Goal: Task Accomplishment & Management: Use online tool/utility

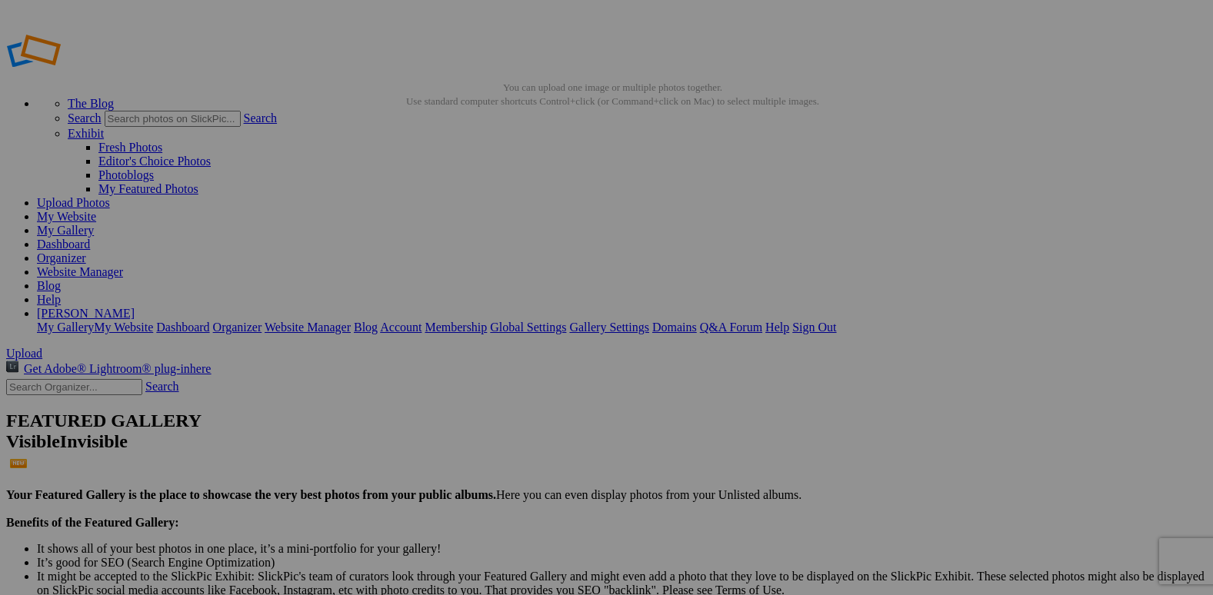
type input "WATERMARK FOR SOCIAL MEDIA"
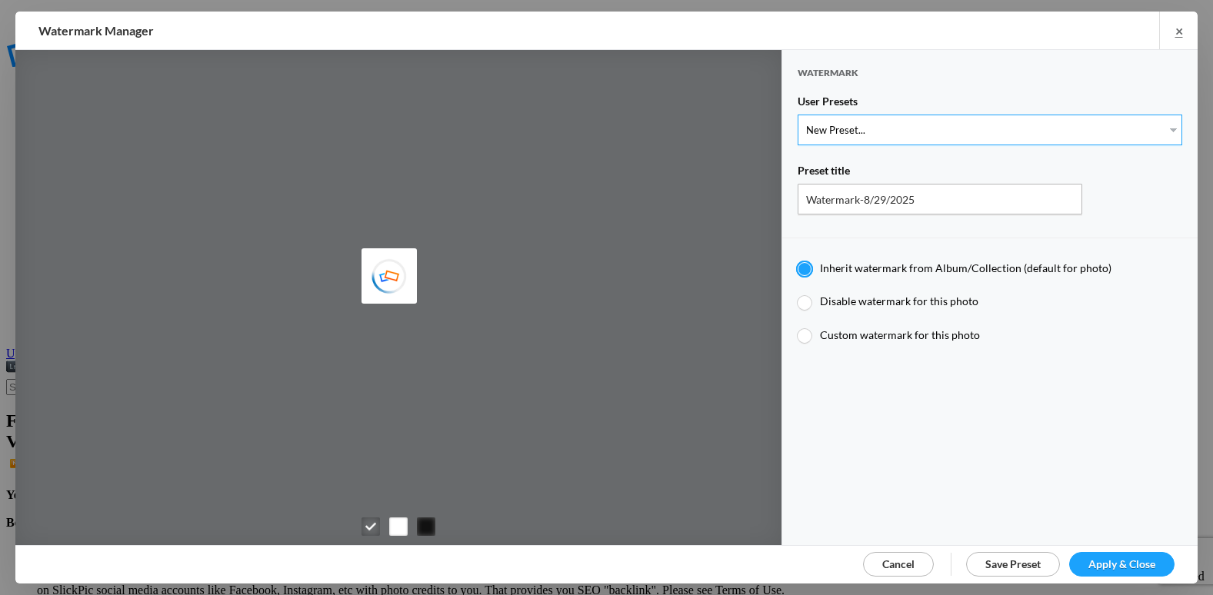
click at [845, 131] on select "New Preset..." at bounding box center [990, 130] width 385 height 31
select select "2: Object"
click at [798, 115] on select "New Preset... @etergen_sports lower @etergen_sports2 PRINT WATERMARK LOWER" at bounding box center [990, 130] width 385 height 31
type input "@etergen_sports2"
radio input "false"
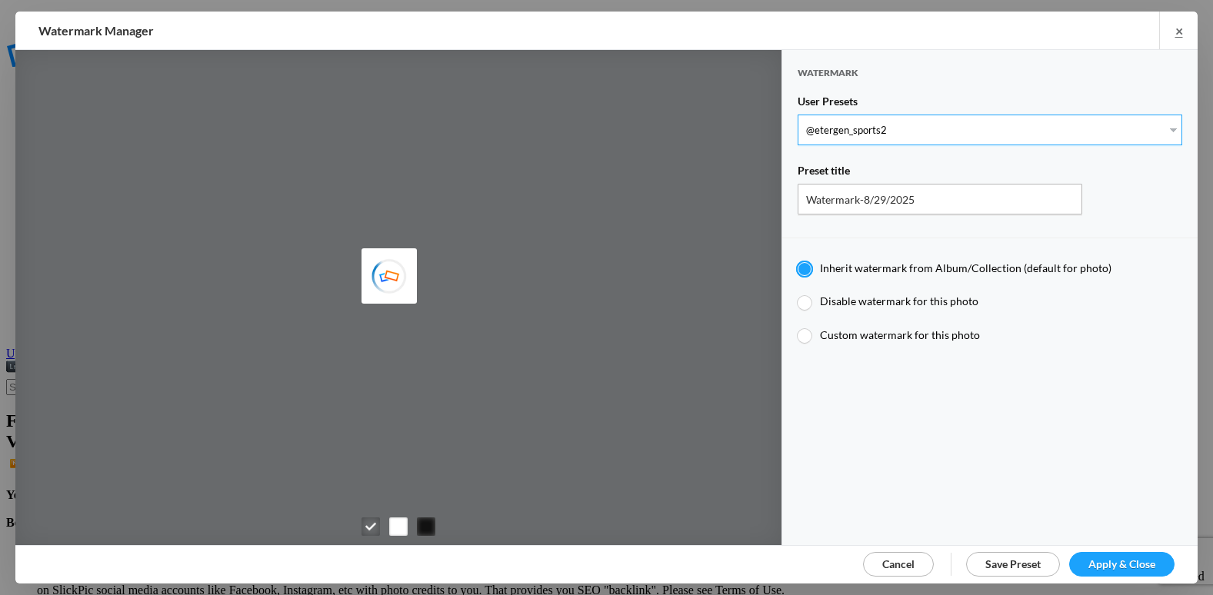
radio input "true"
type input "@etergen_sports"
type input "0.5"
type input "128"
radio input "true"
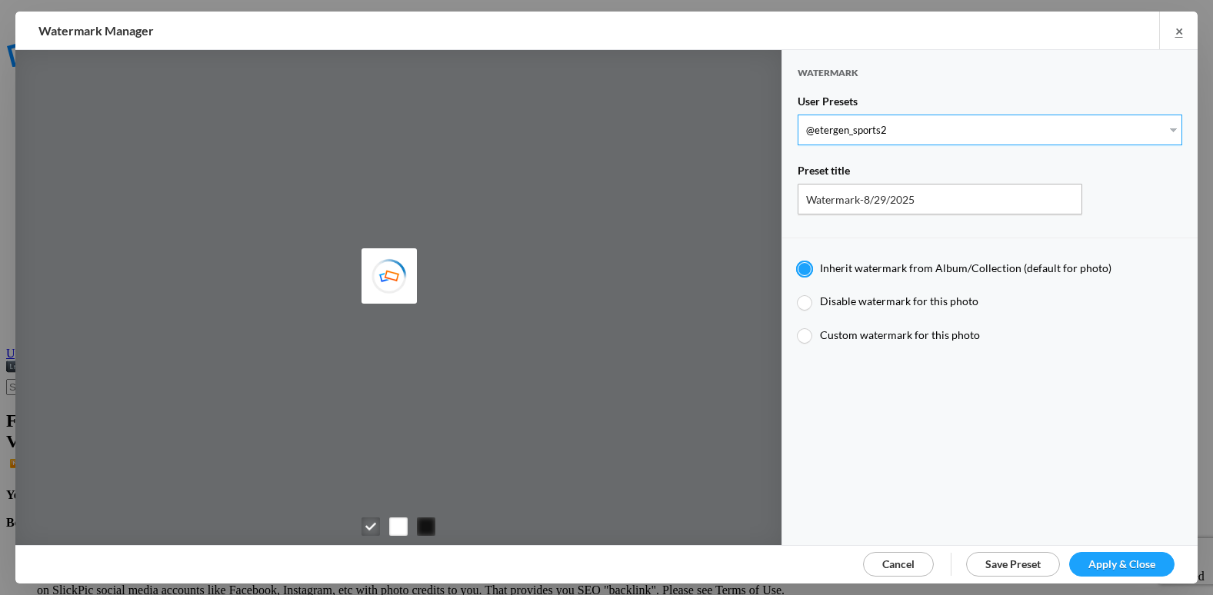
type input "0"
type input "20"
radio input "false"
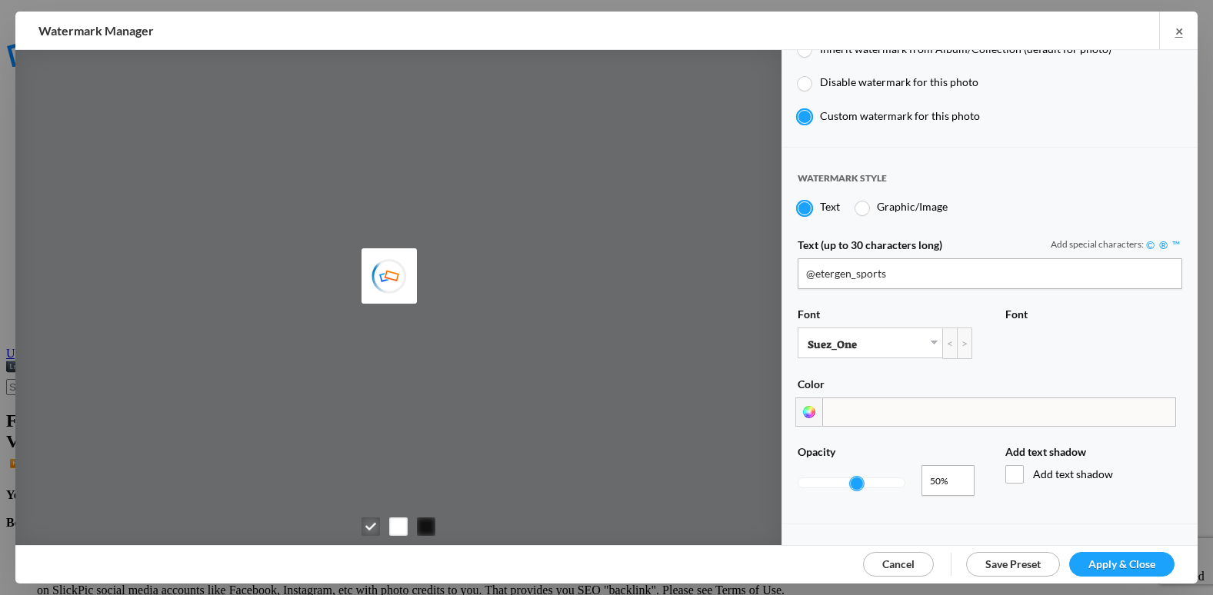
scroll to position [461, 0]
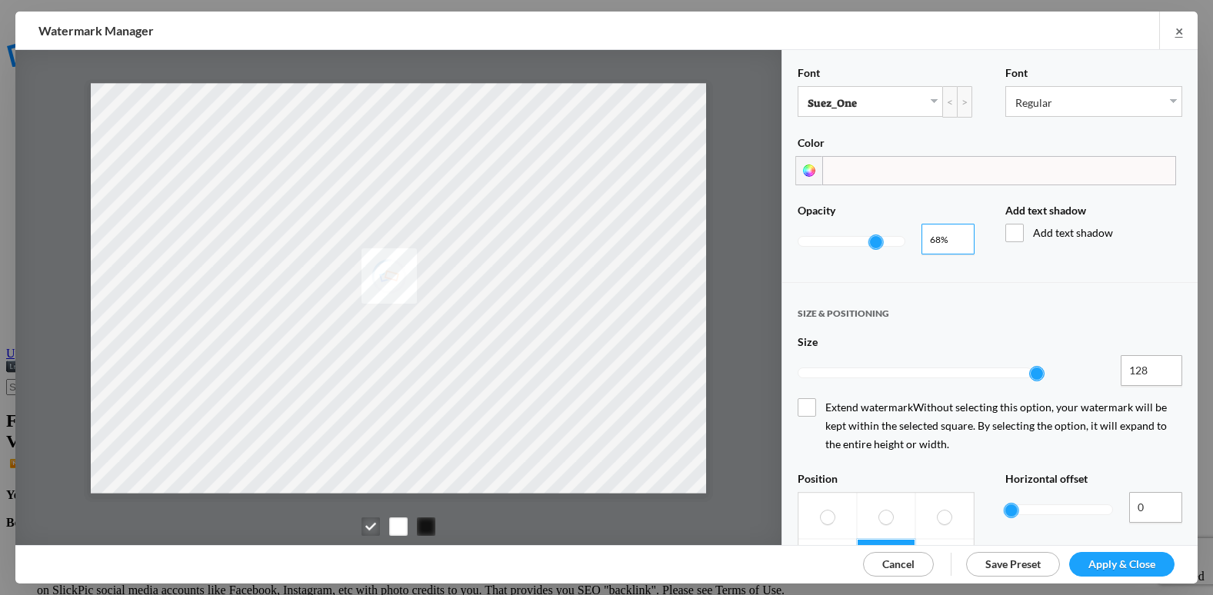
click at [955, 229] on input "0.73" at bounding box center [947, 239] width 53 height 31
click at [955, 226] on input "0.78" at bounding box center [947, 239] width 53 height 31
click at [955, 226] on input "0.79" at bounding box center [947, 239] width 53 height 31
click at [955, 226] on input "0.8" at bounding box center [947, 239] width 53 height 31
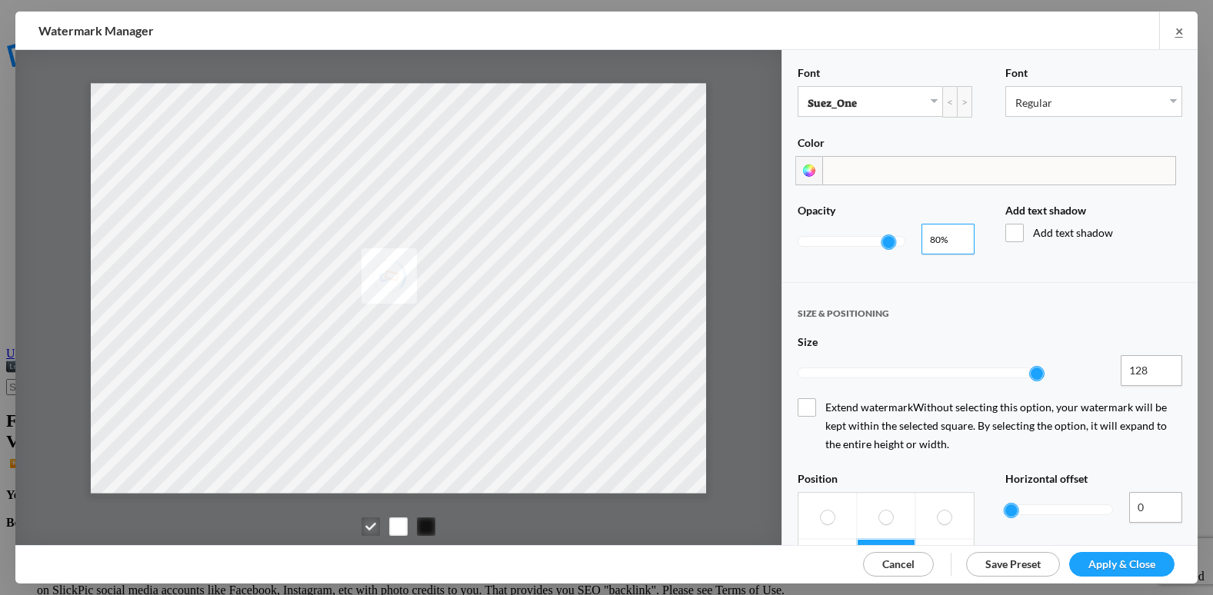
click at [955, 226] on input "0.81" at bounding box center [947, 239] width 53 height 31
type input "0.89"
click at [956, 228] on input "0.89" at bounding box center [947, 239] width 53 height 31
click at [1133, 565] on span "Apply & Close" at bounding box center [1121, 564] width 67 height 13
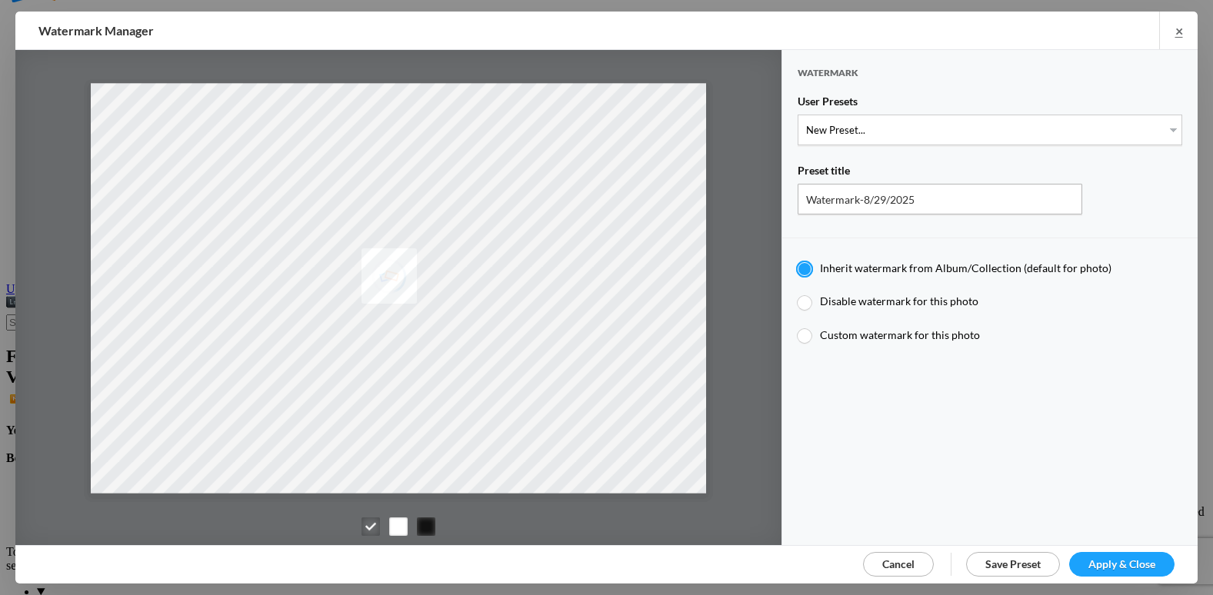
scroll to position [154, 0]
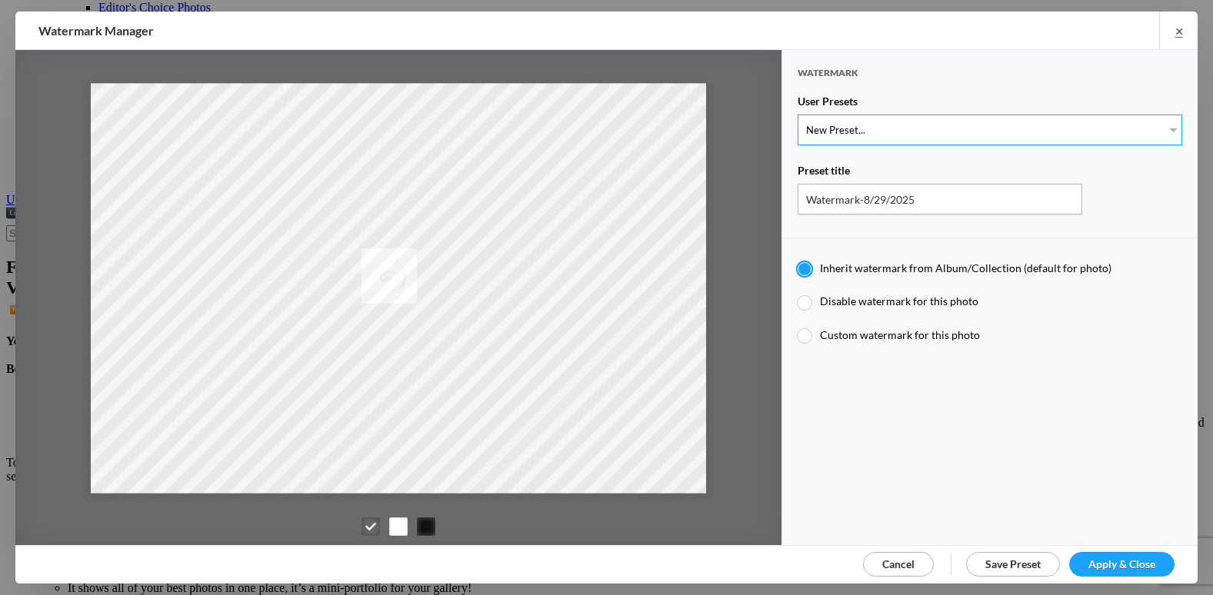
click at [911, 127] on select "New Preset... @etergen_sports lower @etergen_sports2 PRINT WATERMARK LOWER" at bounding box center [990, 130] width 385 height 31
select select "2: Object"
click at [798, 115] on select "New Preset... @etergen_sports lower @etergen_sports2 PRINT WATERMARK LOWER" at bounding box center [990, 130] width 385 height 31
type input "@etergen_sports2"
radio input "false"
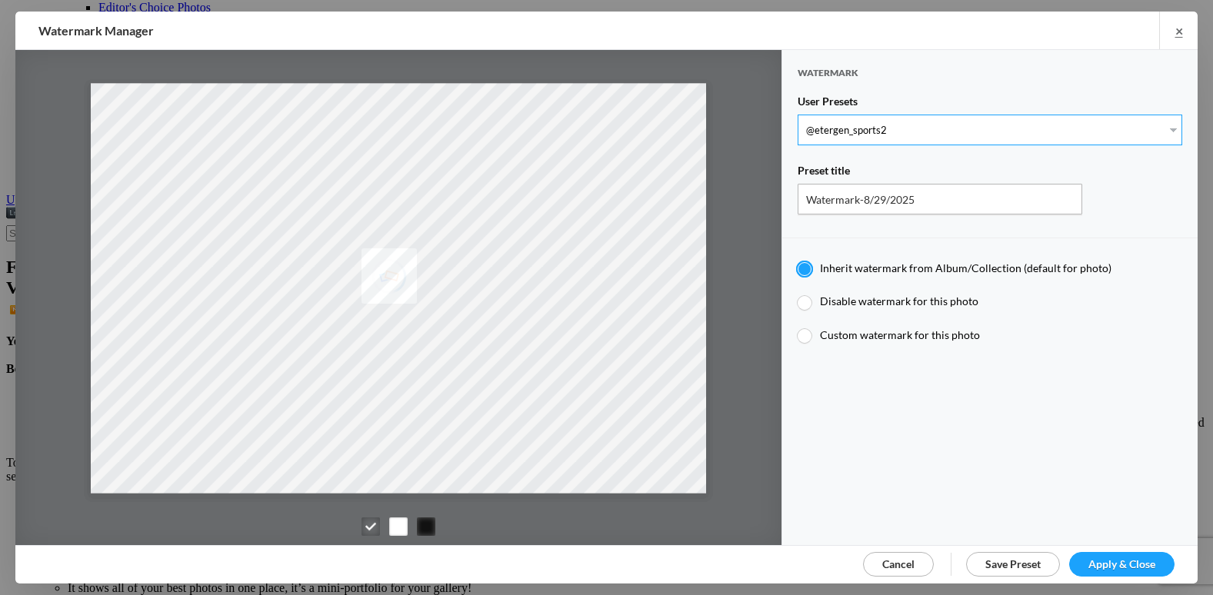
radio input "true"
type input "@etergen_sports"
type input "0.5"
type input "128"
radio input "true"
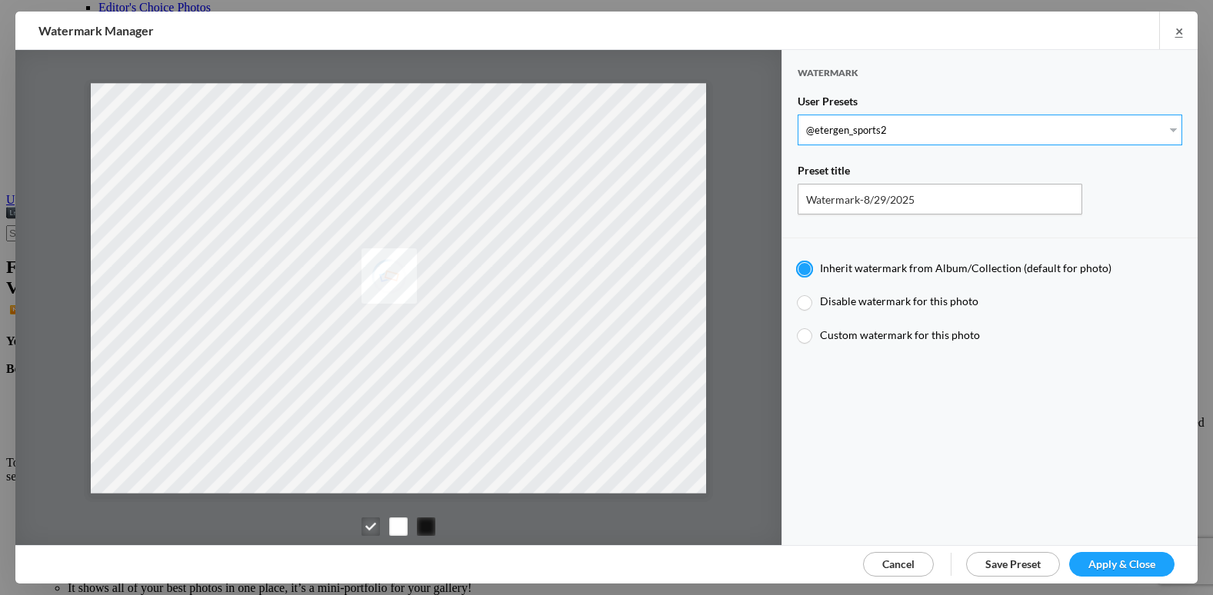
type input "0"
type input "20"
radio input "false"
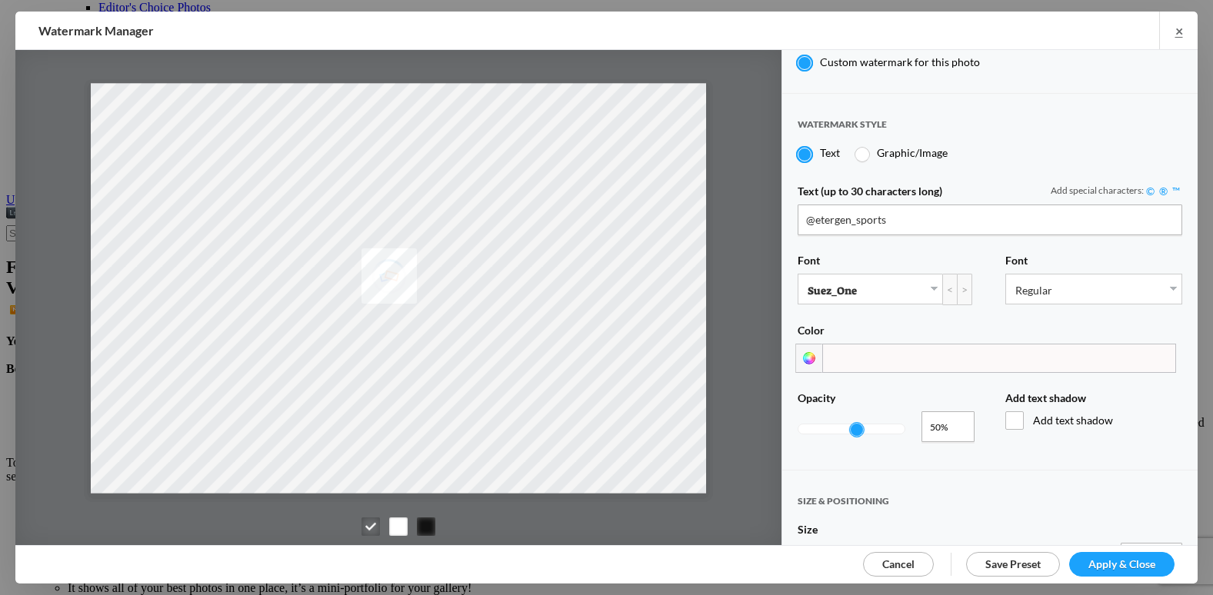
scroll to position [308, 0]
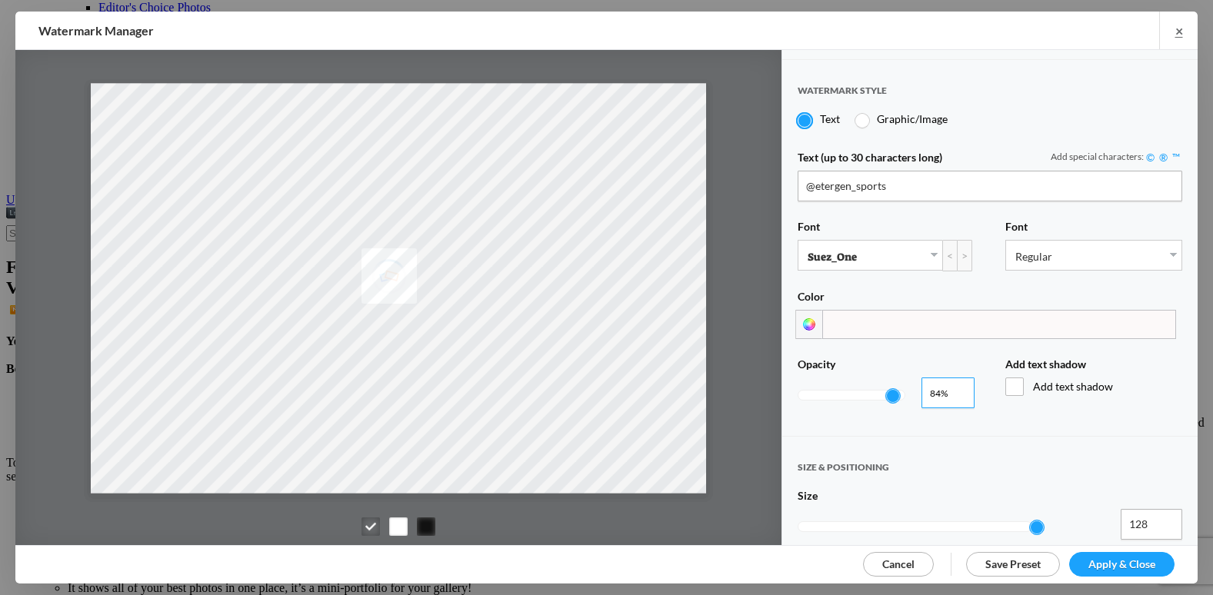
click at [955, 381] on input "0.86" at bounding box center [947, 393] width 53 height 31
click at [955, 381] on input "0.87" at bounding box center [947, 393] width 53 height 31
click at [955, 381] on input "0.88" at bounding box center [947, 393] width 53 height 31
click at [955, 381] on input "0.89" at bounding box center [947, 393] width 53 height 31
type input "0.9"
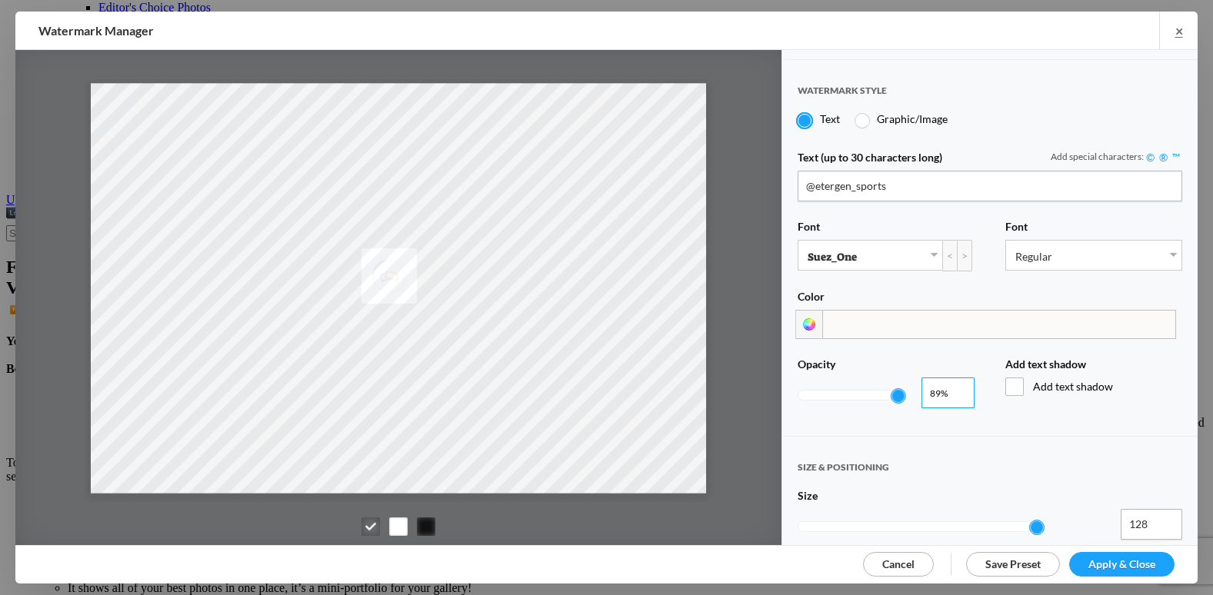
click at [955, 381] on input "0.9" at bounding box center [947, 393] width 53 height 31
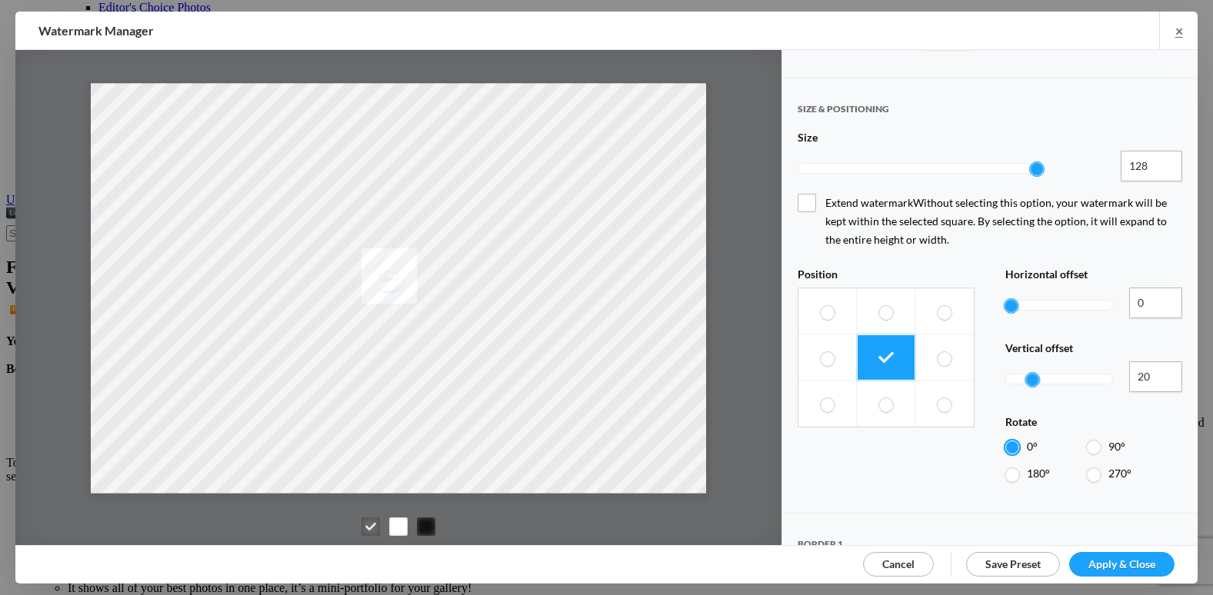
scroll to position [769, 0]
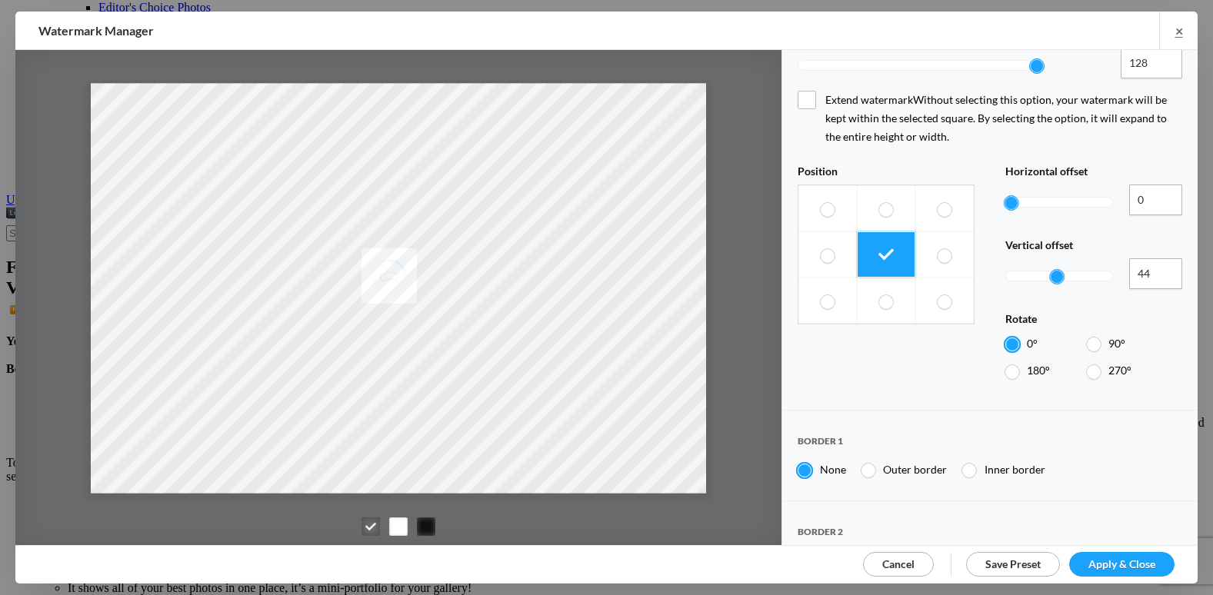
drag, startPoint x: 1028, startPoint y: 220, endPoint x: 1053, endPoint y: 225, distance: 25.0
click at [1053, 258] on div at bounding box center [1059, 275] width 108 height 35
drag, startPoint x: 1049, startPoint y: 227, endPoint x: 1070, endPoint y: 230, distance: 21.0
click at [1070, 258] on div "44 4,400%" at bounding box center [1093, 275] width 177 height 35
type input "54"
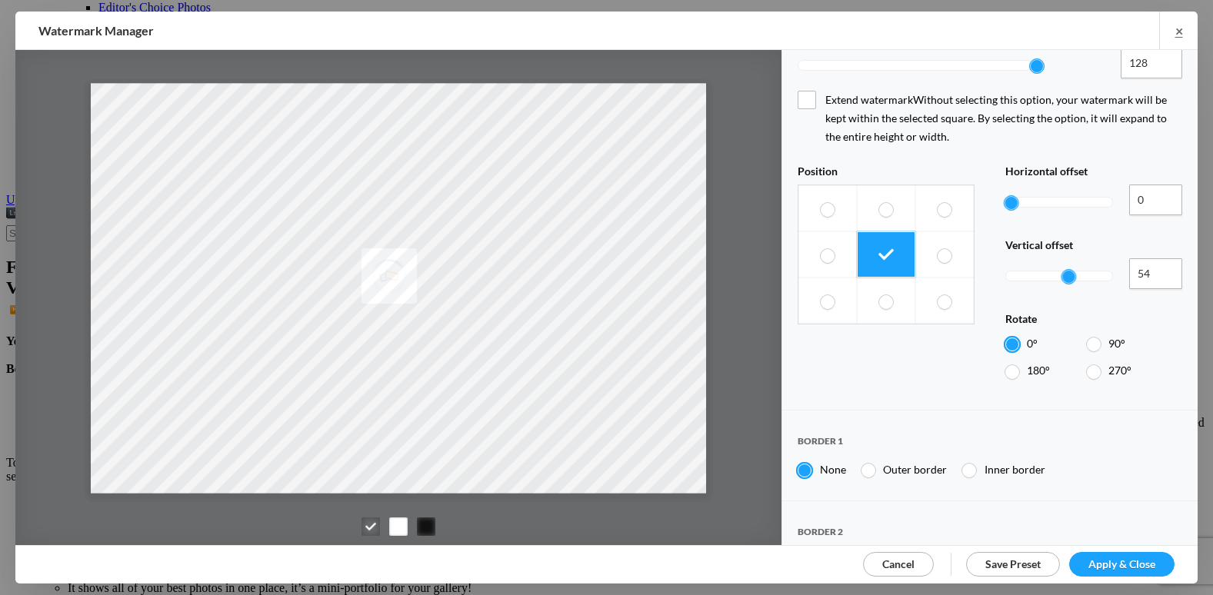
drag, startPoint x: 1051, startPoint y: 219, endPoint x: 1062, endPoint y: 220, distance: 10.8
click at [1062, 270] on div at bounding box center [1069, 277] width 14 height 14
click at [1129, 554] on link "Apply & Close" at bounding box center [1121, 564] width 105 height 25
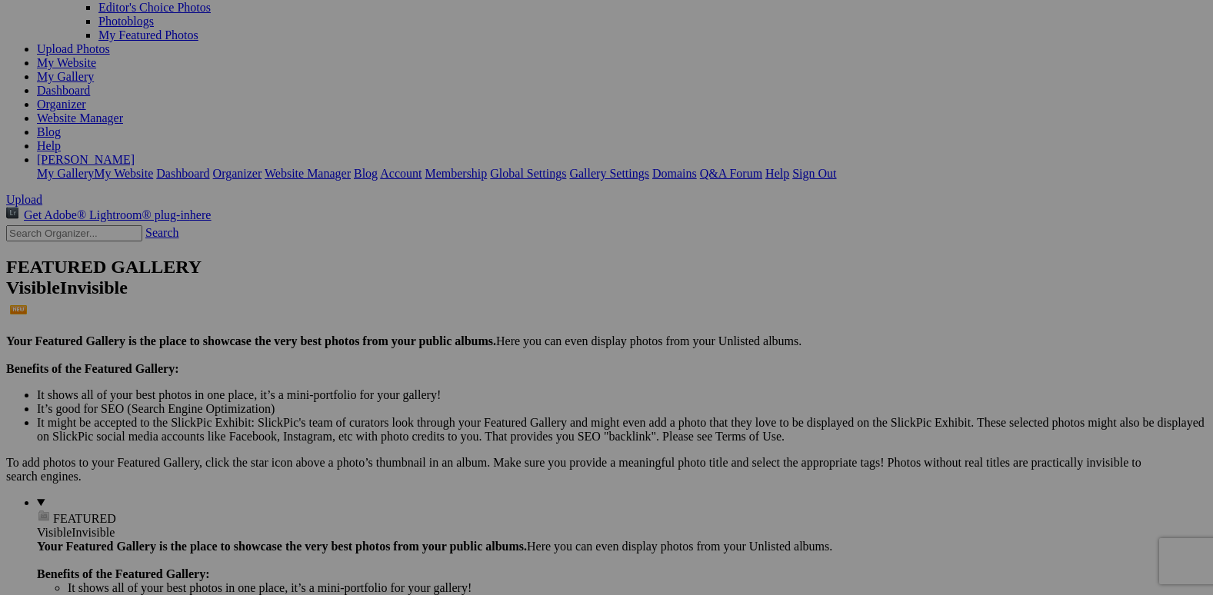
scroll to position [154, 0]
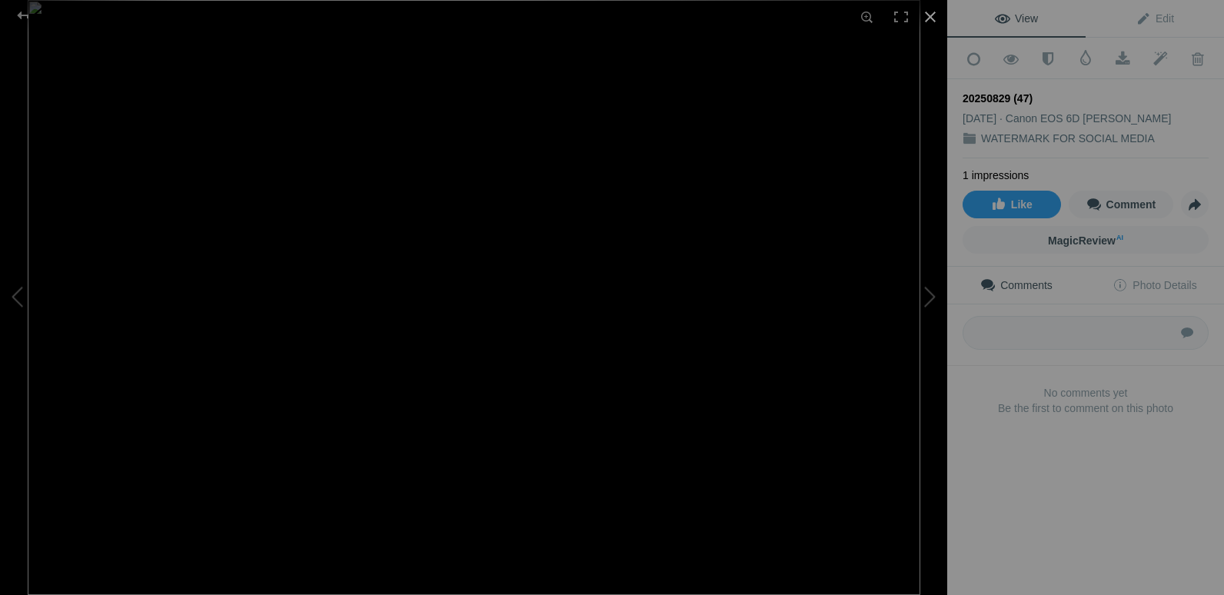
click at [931, 17] on div at bounding box center [931, 17] width 34 height 34
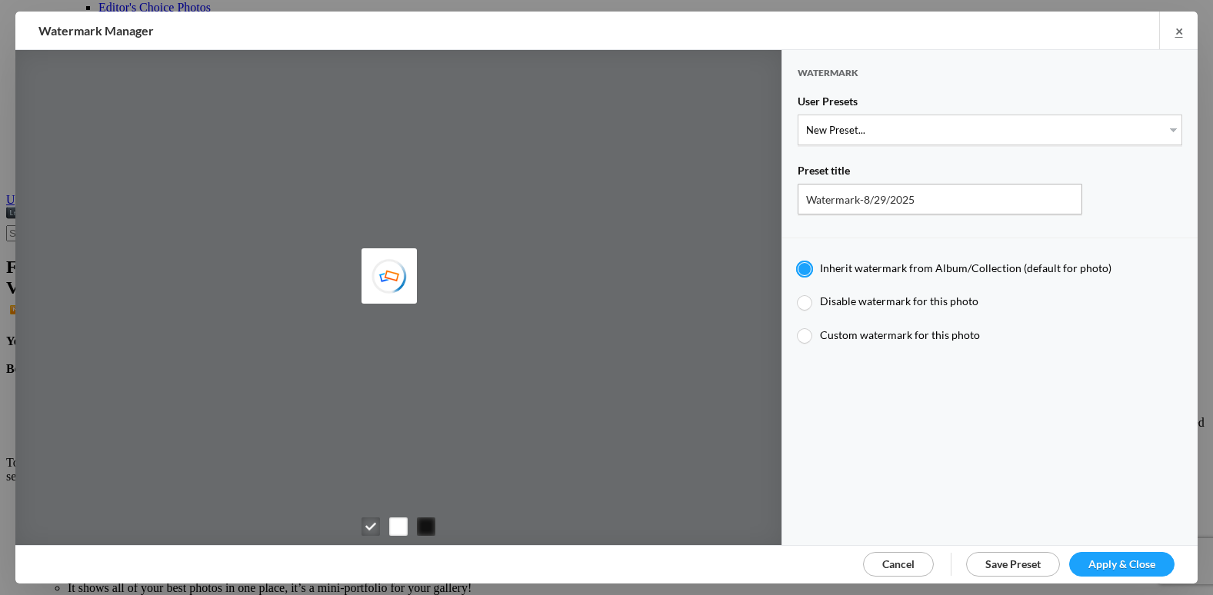
type input "etergensports"
click at [934, 131] on select "New Preset... @etergen_sports lower @etergen_sports2 PRINT WATERMARK LOWER" at bounding box center [990, 130] width 385 height 31
select select "2: Object"
click at [798, 115] on select "New Preset... @etergen_sports lower @etergen_sports2 PRINT WATERMARK LOWER" at bounding box center [990, 130] width 385 height 31
type input "@etergen_sports2"
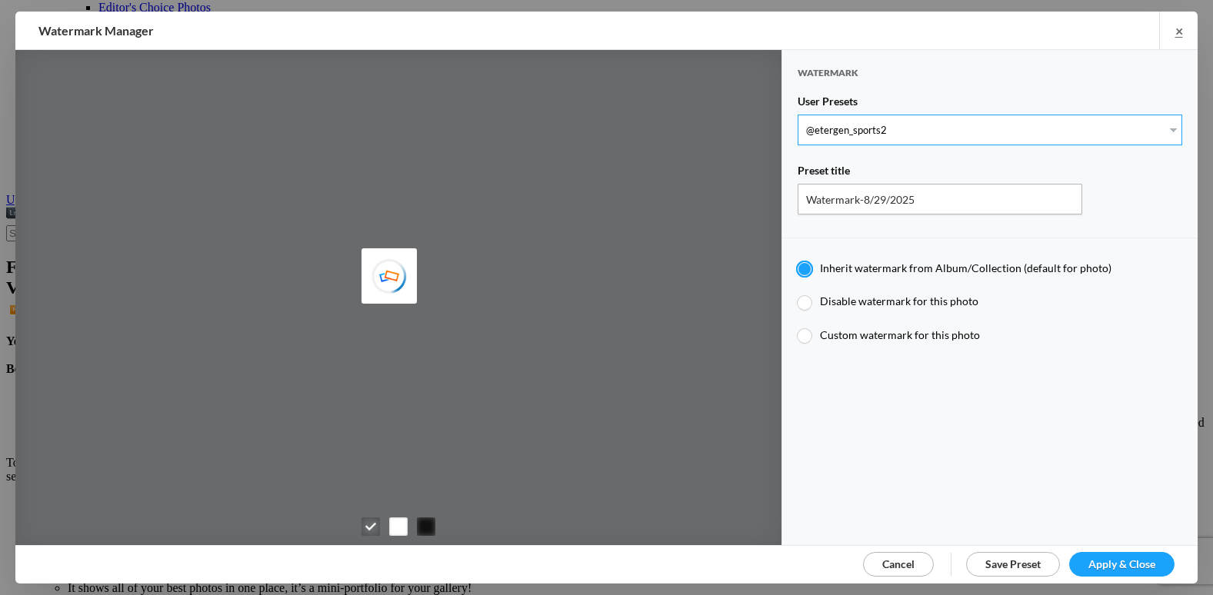
radio input "false"
radio input "true"
type input "@etergen_sports"
type input "0.5"
type input "128"
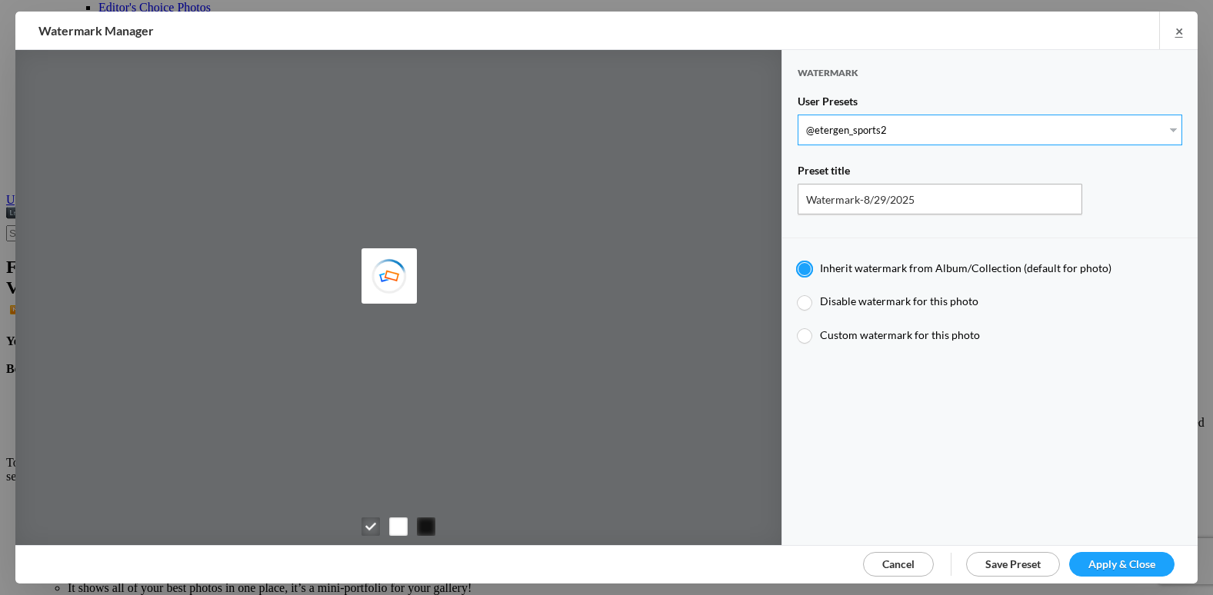
radio input "true"
type input "0"
type input "20"
radio input "false"
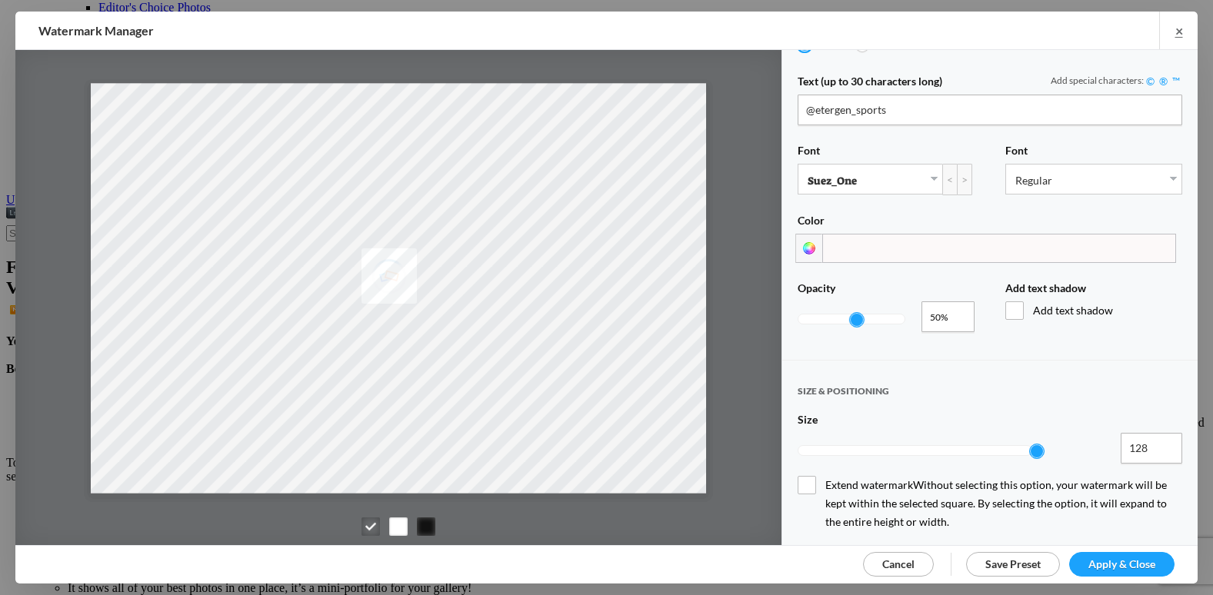
scroll to position [385, 0]
click at [956, 303] on input "0.76" at bounding box center [947, 316] width 53 height 31
click at [956, 303] on input "0.77" at bounding box center [947, 316] width 53 height 31
click at [956, 303] on input "0.78" at bounding box center [947, 316] width 53 height 31
click at [956, 303] on input "0.79" at bounding box center [947, 316] width 53 height 31
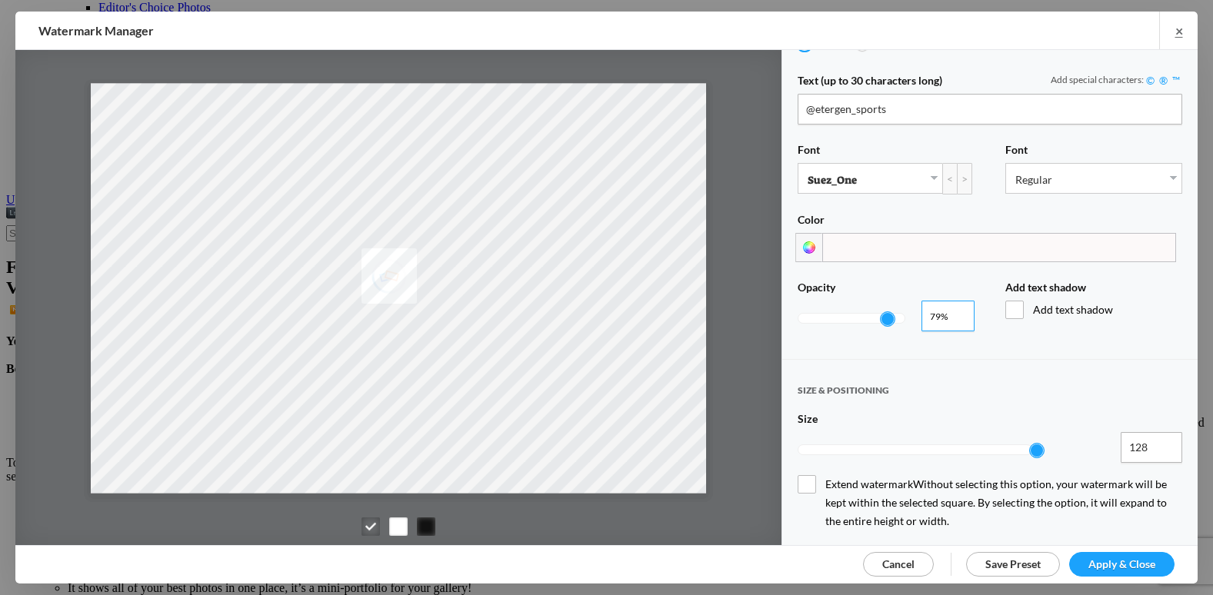
click at [956, 303] on input "0.8" at bounding box center [947, 316] width 53 height 31
click at [956, 303] on input "0.81" at bounding box center [947, 316] width 53 height 31
click at [956, 303] on input "0.82" at bounding box center [947, 316] width 53 height 31
click at [956, 303] on input "0.83" at bounding box center [947, 316] width 53 height 31
click at [956, 303] on input "0.84" at bounding box center [947, 316] width 53 height 31
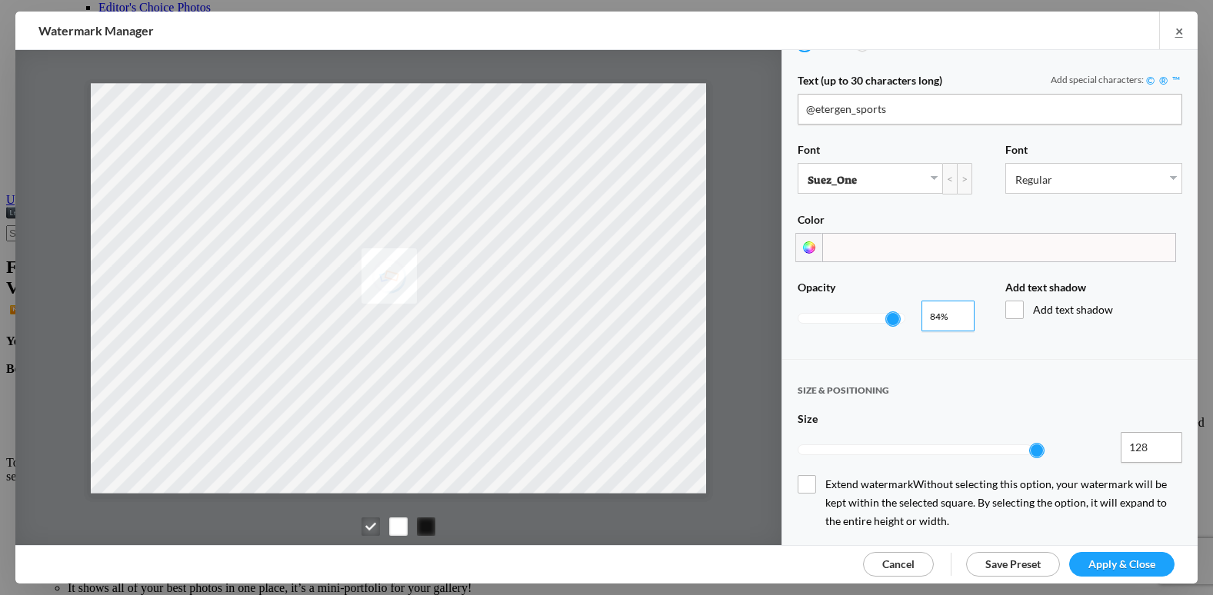
type input "0.85"
click at [956, 303] on input "0.85" at bounding box center [947, 316] width 53 height 31
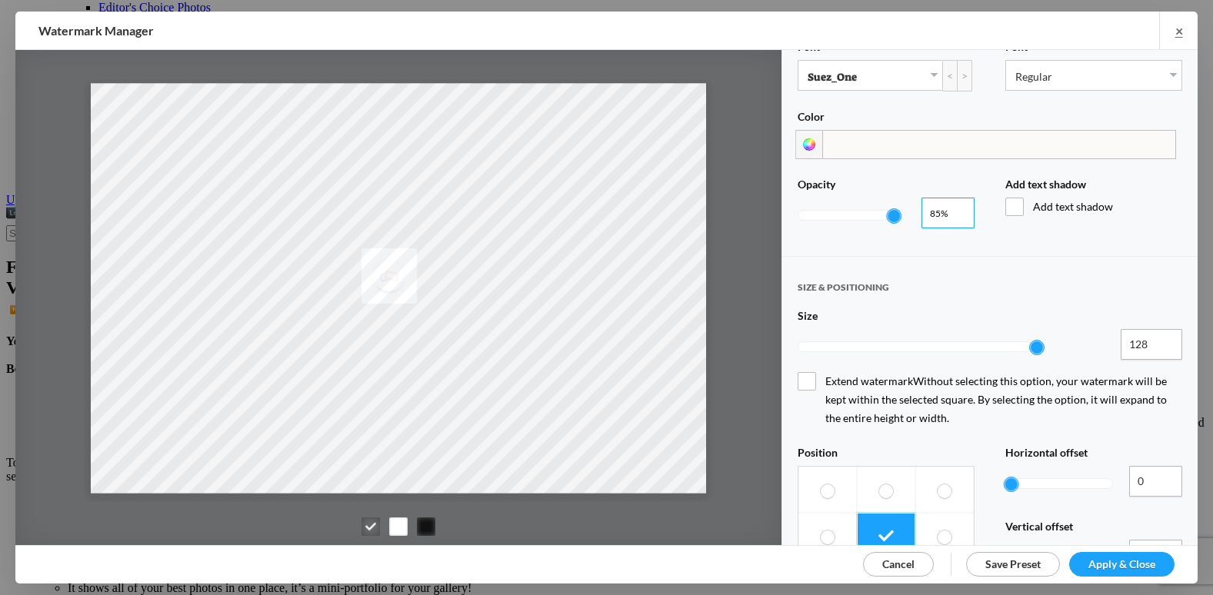
scroll to position [769, 0]
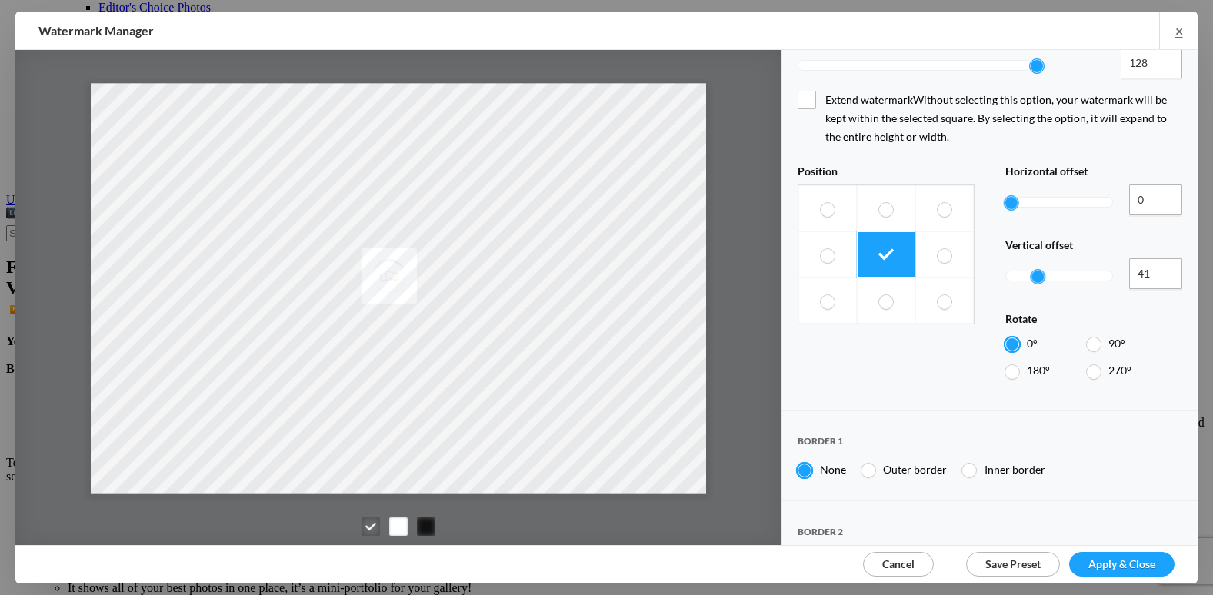
drag, startPoint x: 1027, startPoint y: 218, endPoint x: 1048, endPoint y: 223, distance: 21.5
click at [1046, 269] on div at bounding box center [1038, 276] width 15 height 15
drag, startPoint x: 1035, startPoint y: 232, endPoint x: 1062, endPoint y: 238, distance: 27.5
click at [1062, 238] on div "Horizontal offset 0 0% Vertical offset 41 4,100% Rotate 0° 90° 180° 270°" at bounding box center [1093, 276] width 177 height 222
drag, startPoint x: 1051, startPoint y: 220, endPoint x: 1074, endPoint y: 222, distance: 22.4
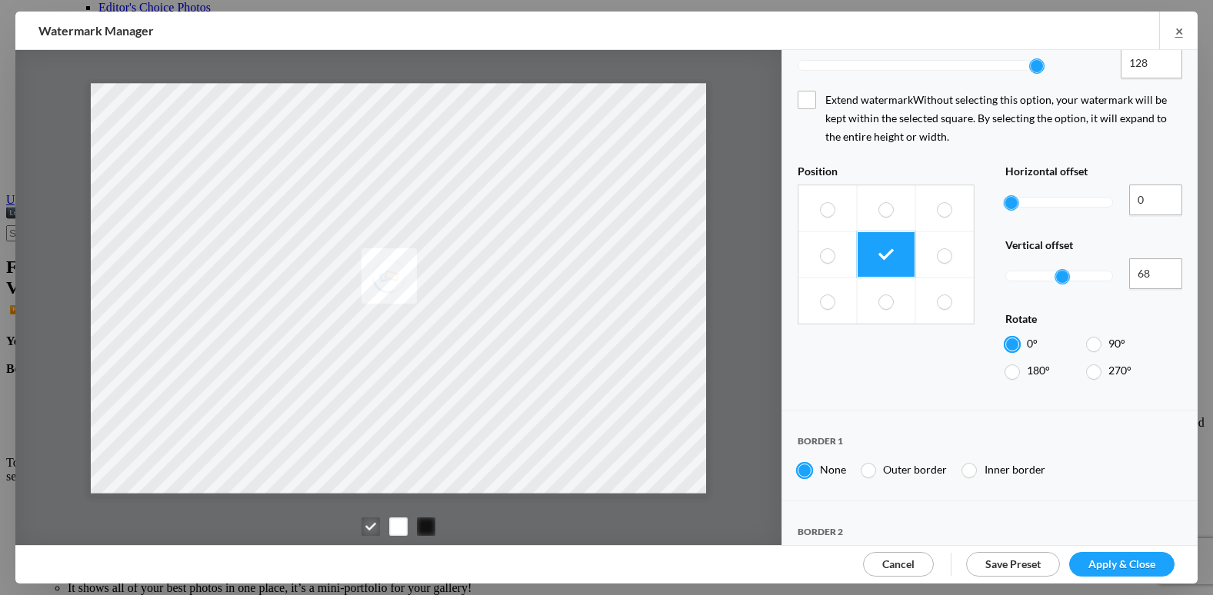
click at [1070, 269] on div at bounding box center [1061, 276] width 15 height 15
click at [1157, 258] on input "69" at bounding box center [1155, 273] width 53 height 31
click at [1157, 258] on input "70" at bounding box center [1155, 273] width 53 height 31
click at [1157, 258] on input "71" at bounding box center [1155, 273] width 53 height 31
click at [1157, 258] on input "72" at bounding box center [1155, 273] width 53 height 31
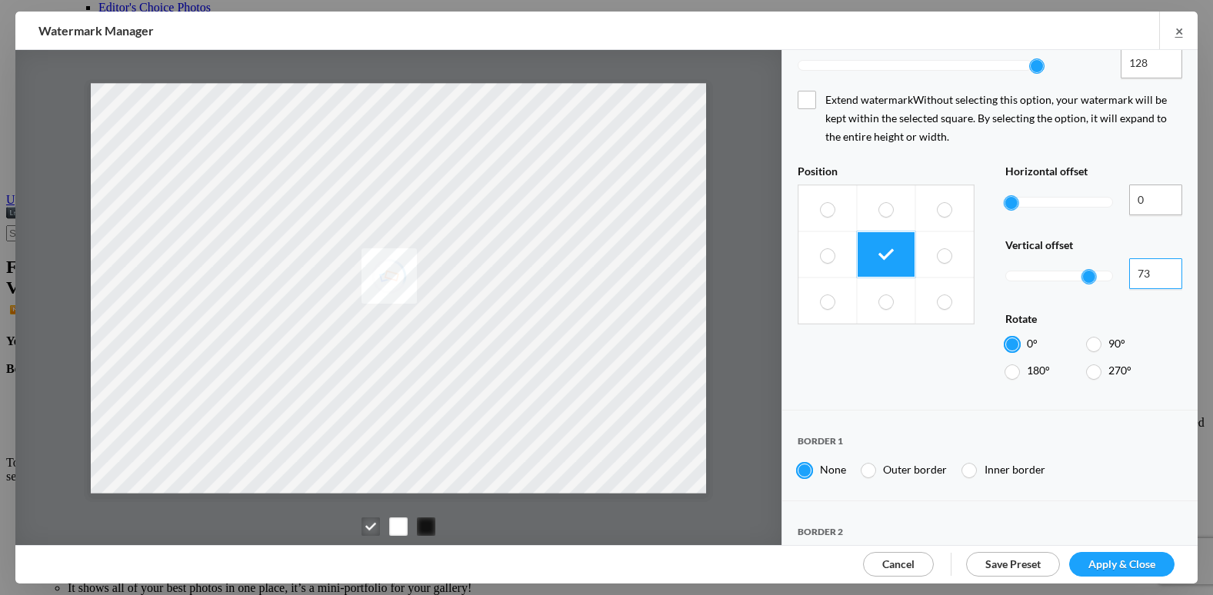
click at [1157, 258] on input "73" at bounding box center [1155, 273] width 53 height 31
click at [1155, 258] on input "33" at bounding box center [1155, 273] width 53 height 31
click at [1154, 258] on input "13" at bounding box center [1155, 273] width 53 height 31
click at [1154, 258] on input "0" at bounding box center [1155, 273] width 53 height 31
click at [1158, 258] on input "36" at bounding box center [1155, 273] width 53 height 31
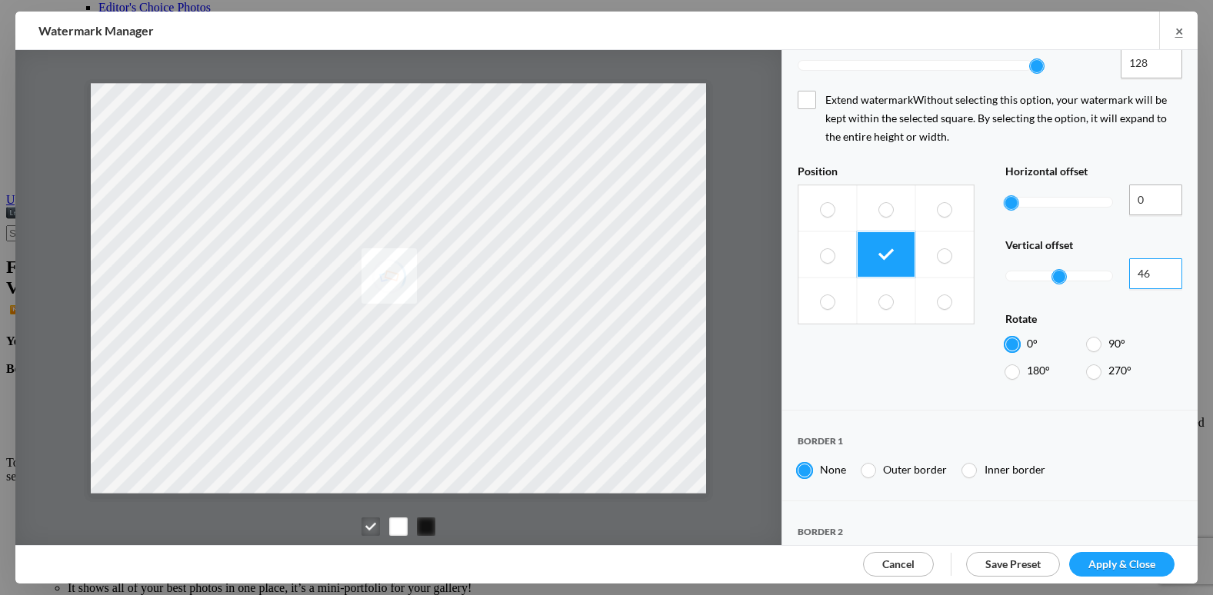
click at [1158, 258] on input "46" at bounding box center [1155, 273] width 53 height 31
click at [1158, 258] on input "53" at bounding box center [1155, 273] width 53 height 31
type input "68"
click at [1158, 258] on input "68" at bounding box center [1155, 273] width 53 height 31
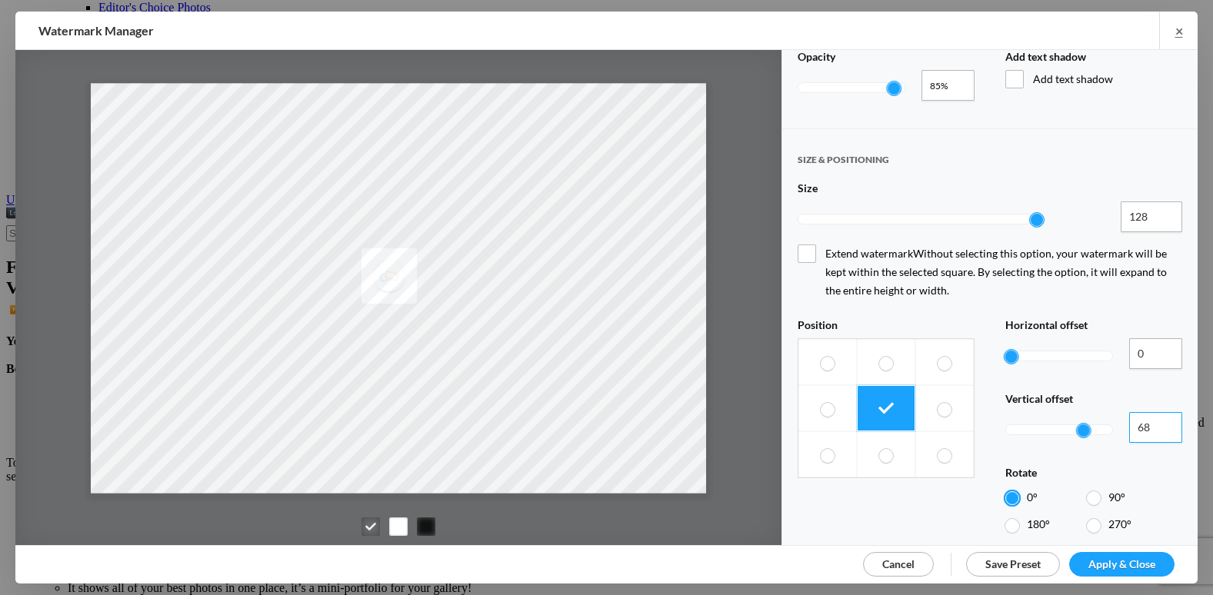
scroll to position [385, 0]
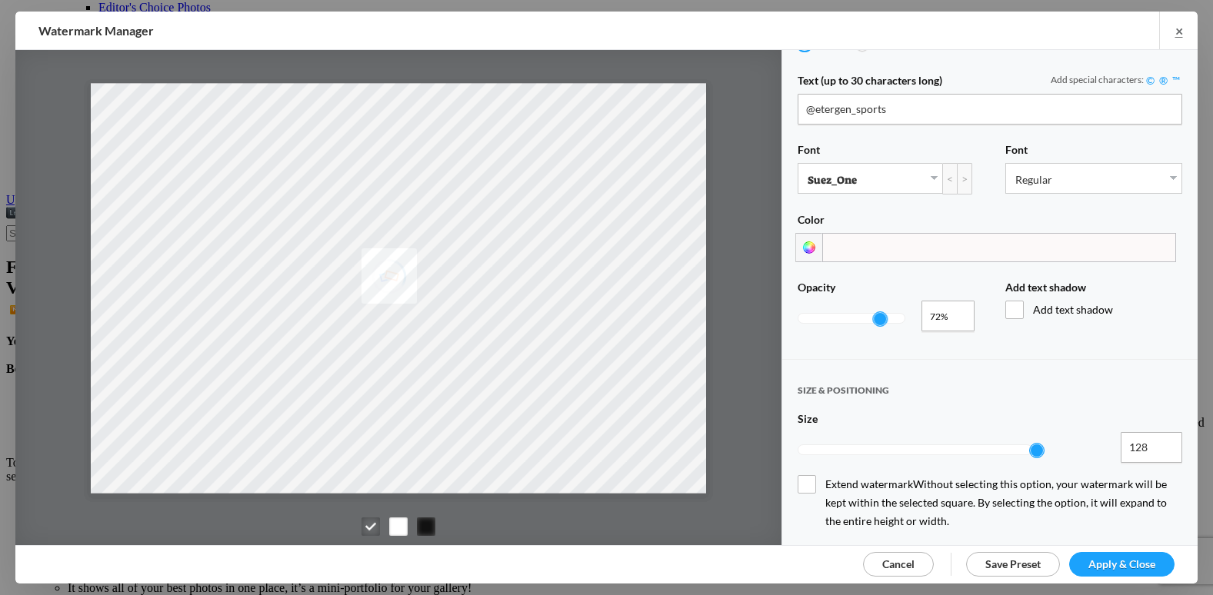
type input "0.69"
drag, startPoint x: 894, startPoint y: 312, endPoint x: 877, endPoint y: 315, distance: 17.4
click at [877, 315] on div at bounding box center [880, 319] width 15 height 15
click at [1114, 563] on span "Apply & Close" at bounding box center [1121, 564] width 67 height 13
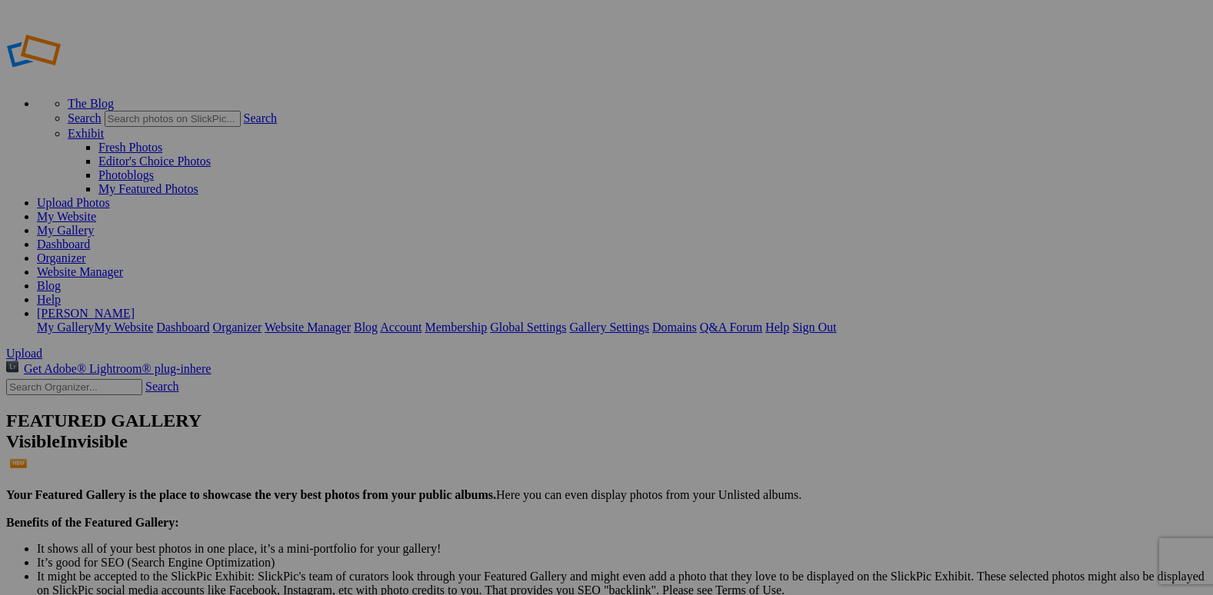
scroll to position [154, 0]
